Goal: Information Seeking & Learning: Find specific fact

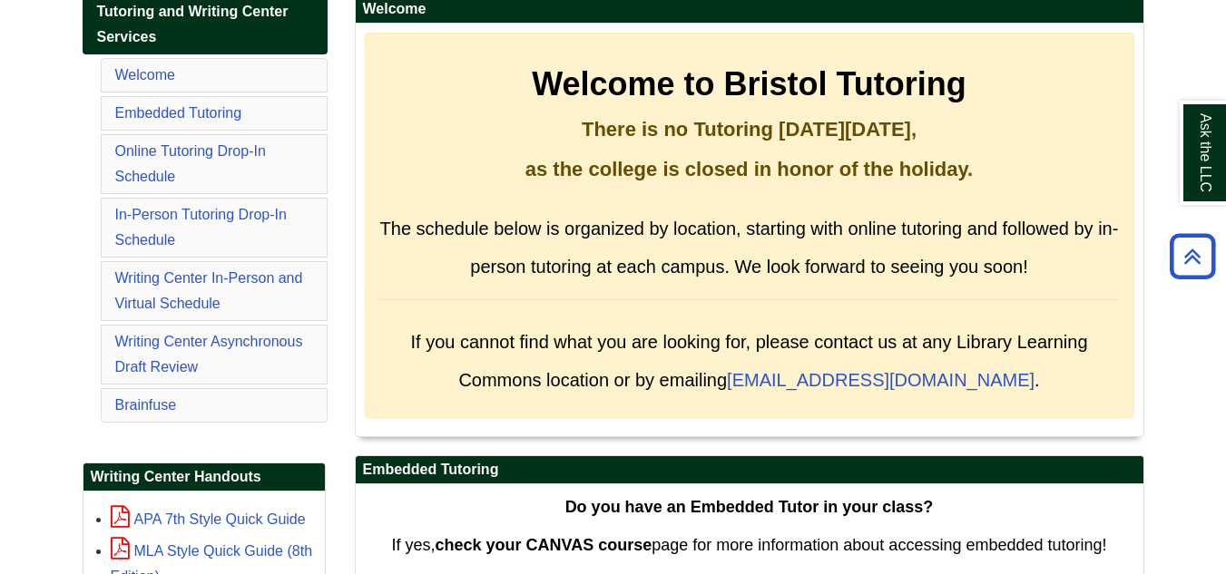
scroll to position [327, 0]
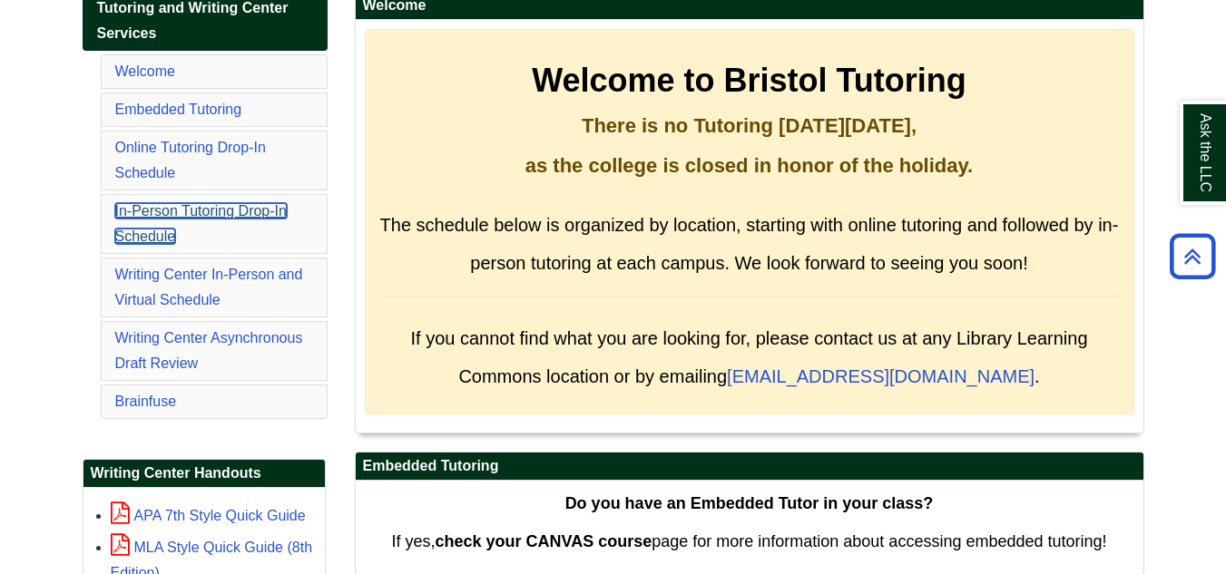
click at [174, 217] on link "In-Person Tutoring Drop-In Schedule" at bounding box center [200, 223] width 171 height 41
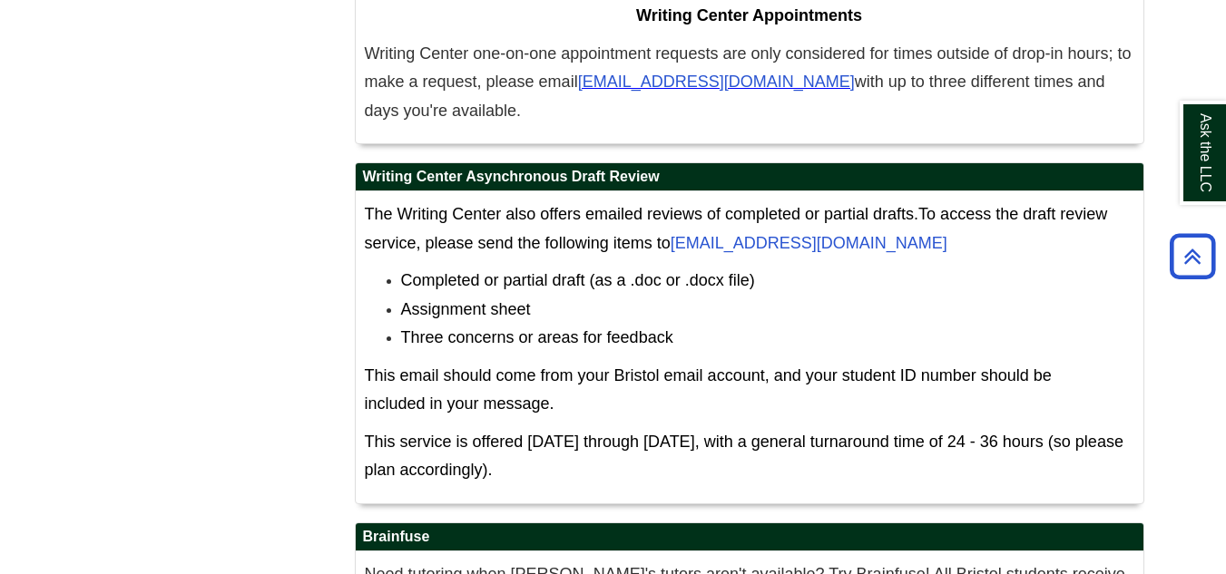
scroll to position [11722, 0]
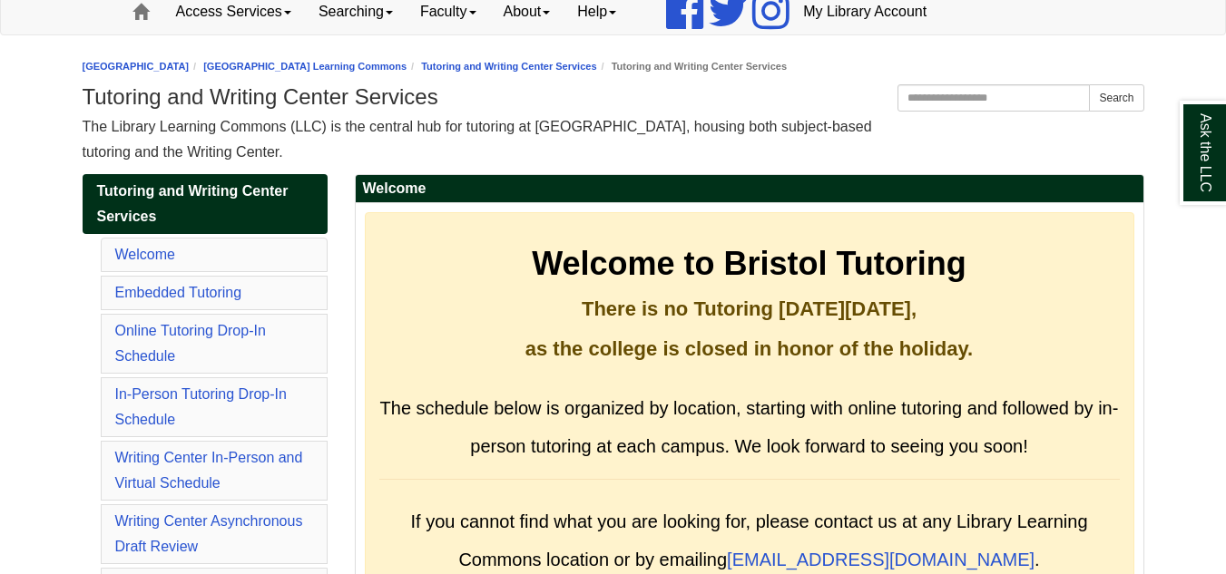
scroll to position [145, 0]
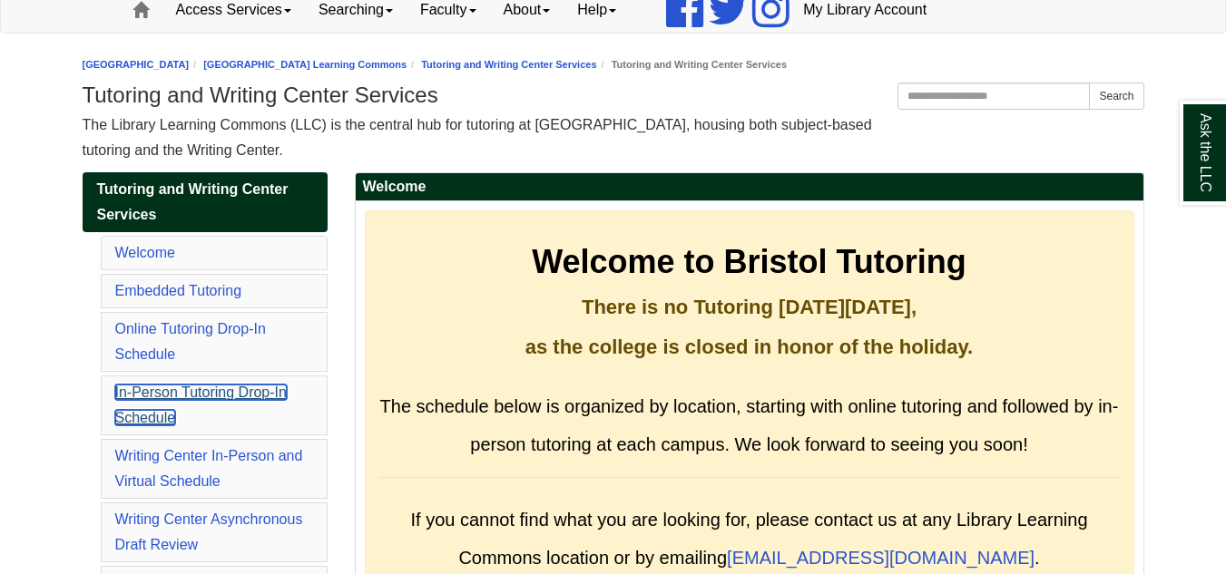
click at [210, 398] on link "In-Person Tutoring Drop-In Schedule" at bounding box center [200, 405] width 171 height 41
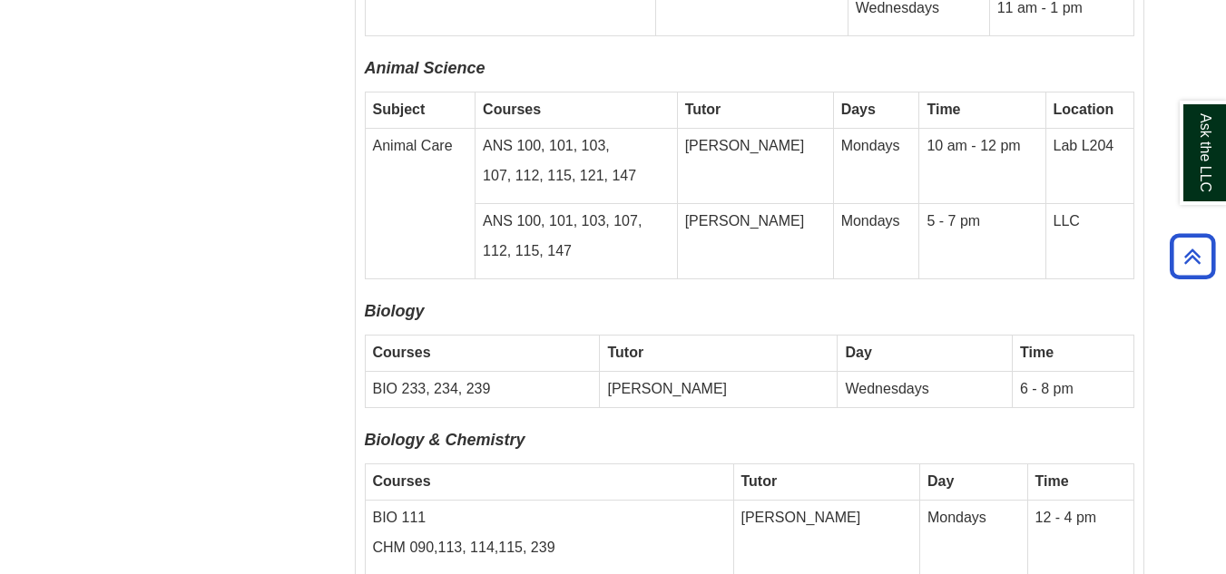
scroll to position [5395, 0]
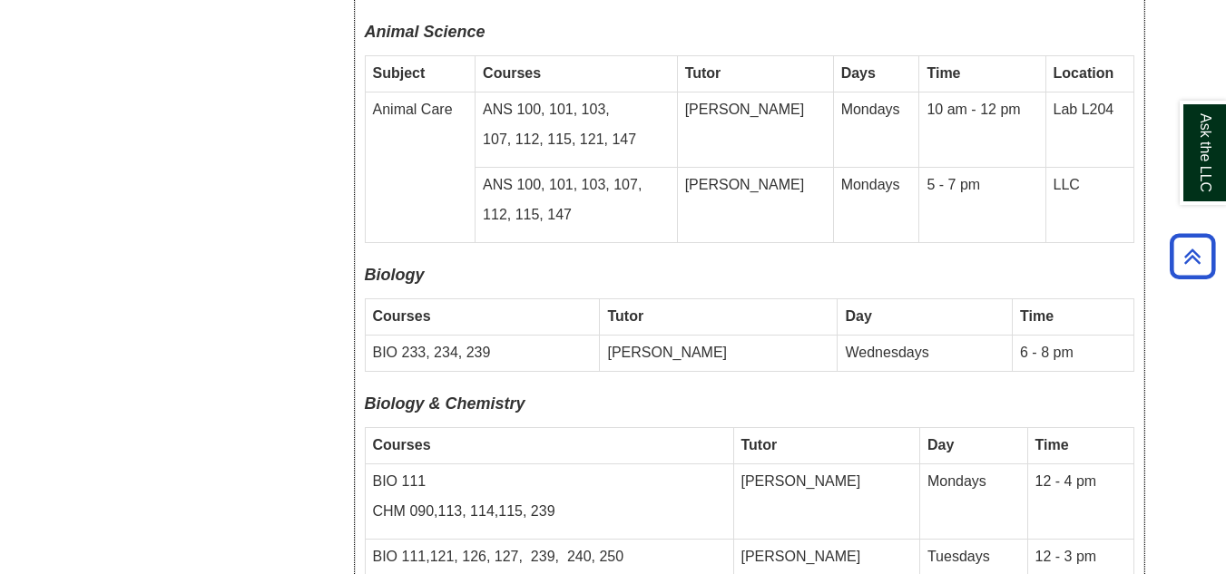
click at [600, 336] on td "BIO 233, 234, 239" at bounding box center [482, 354] width 235 height 36
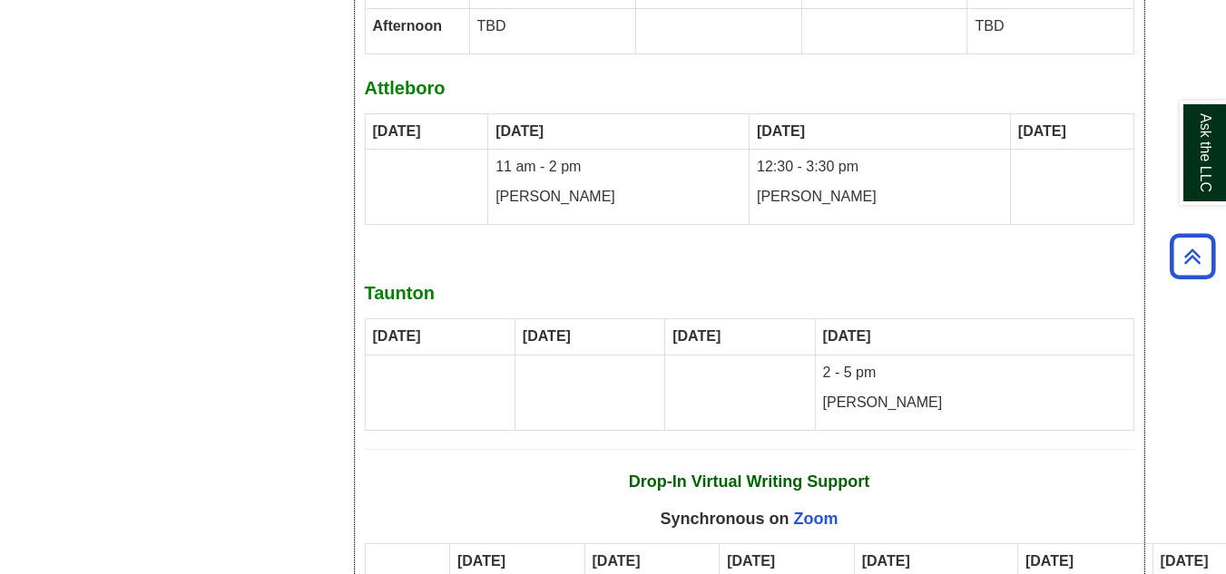
scroll to position [10766, 0]
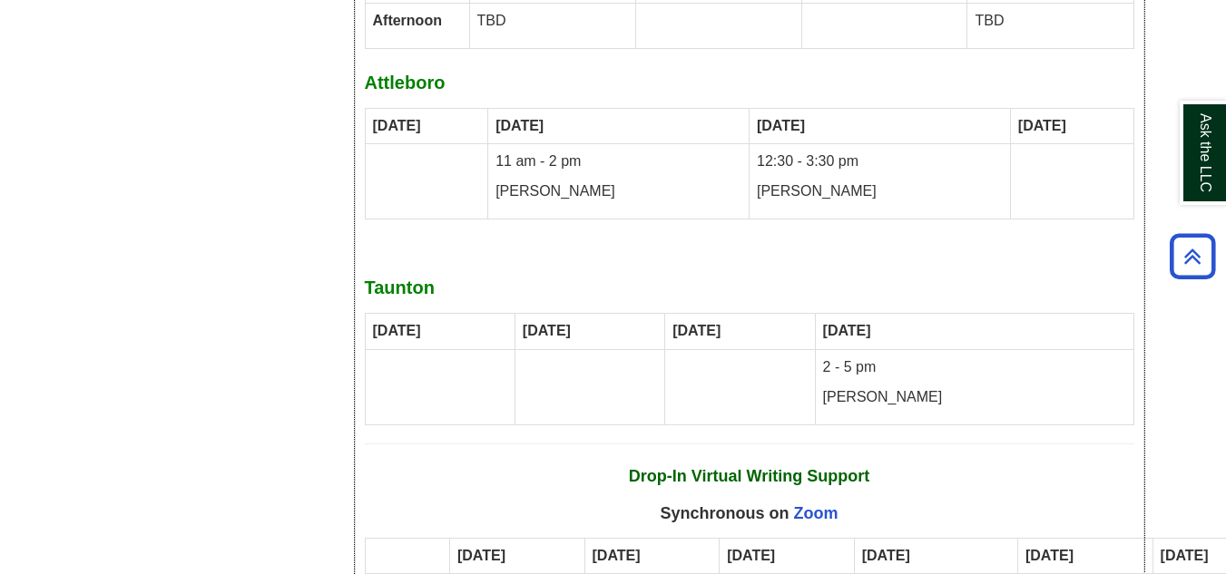
click at [612, 349] on td at bounding box center [589, 386] width 150 height 75
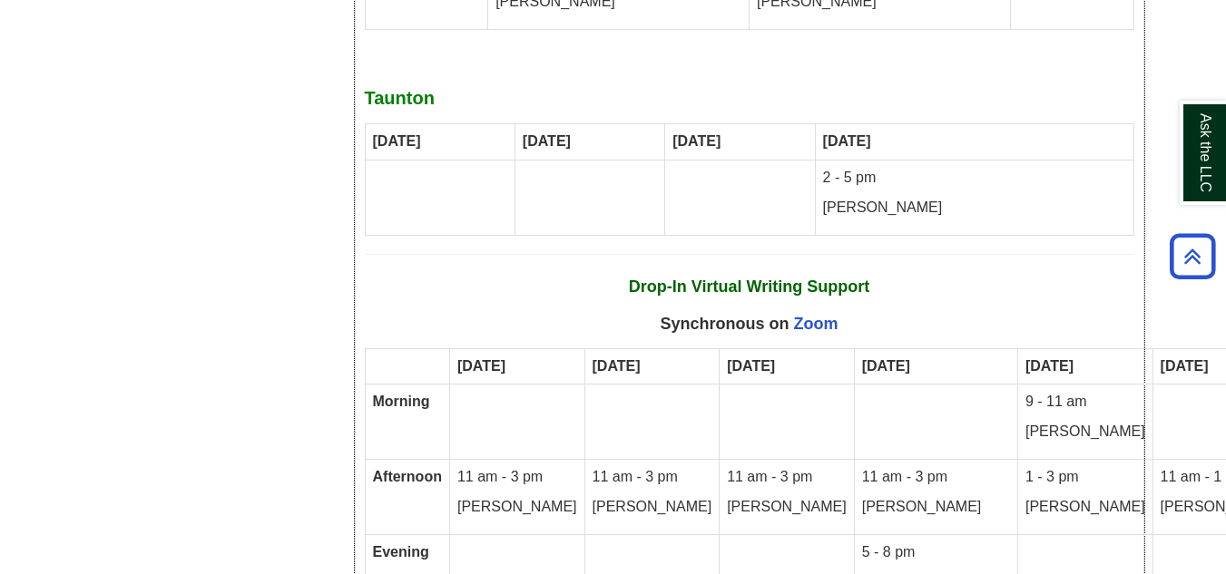
scroll to position [11020, 0]
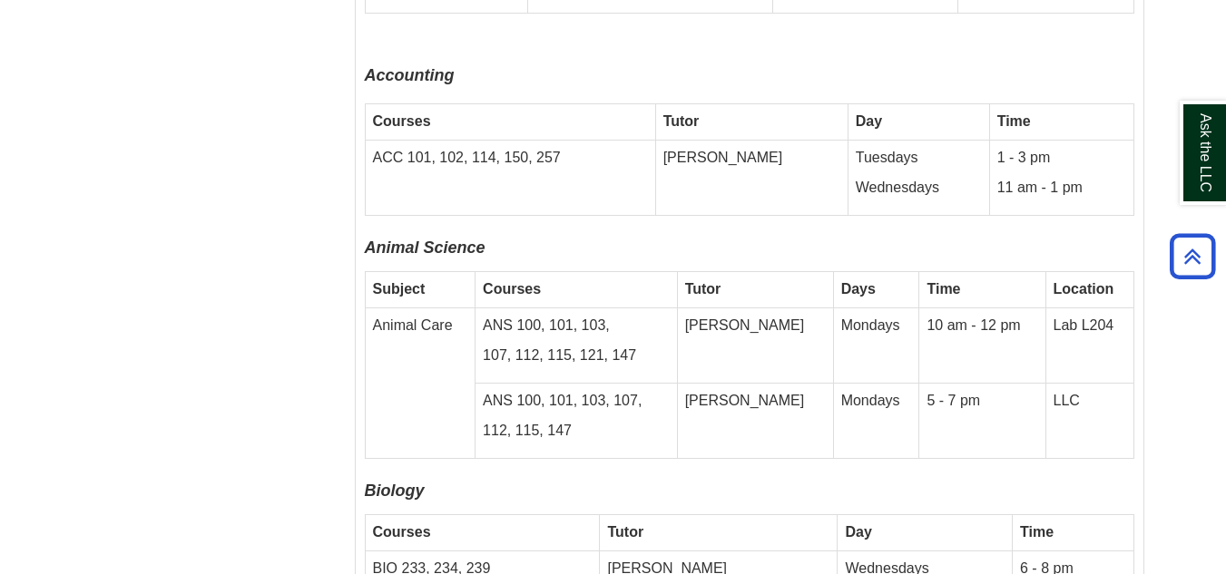
scroll to position [5214, 0]
